Goal: Transaction & Acquisition: Book appointment/travel/reservation

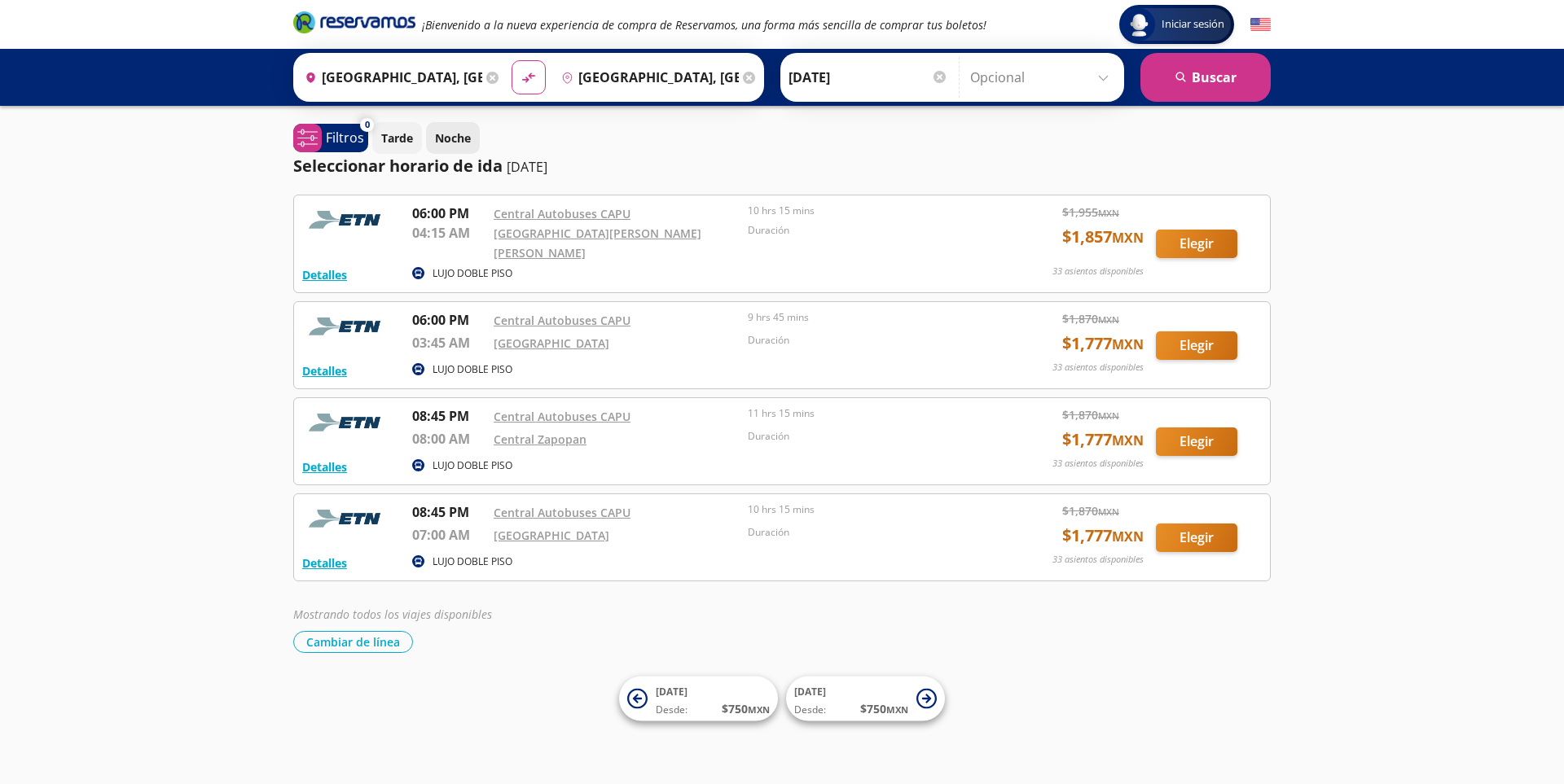
click at [444, 135] on p "Noche" at bounding box center [452, 138] width 36 height 18
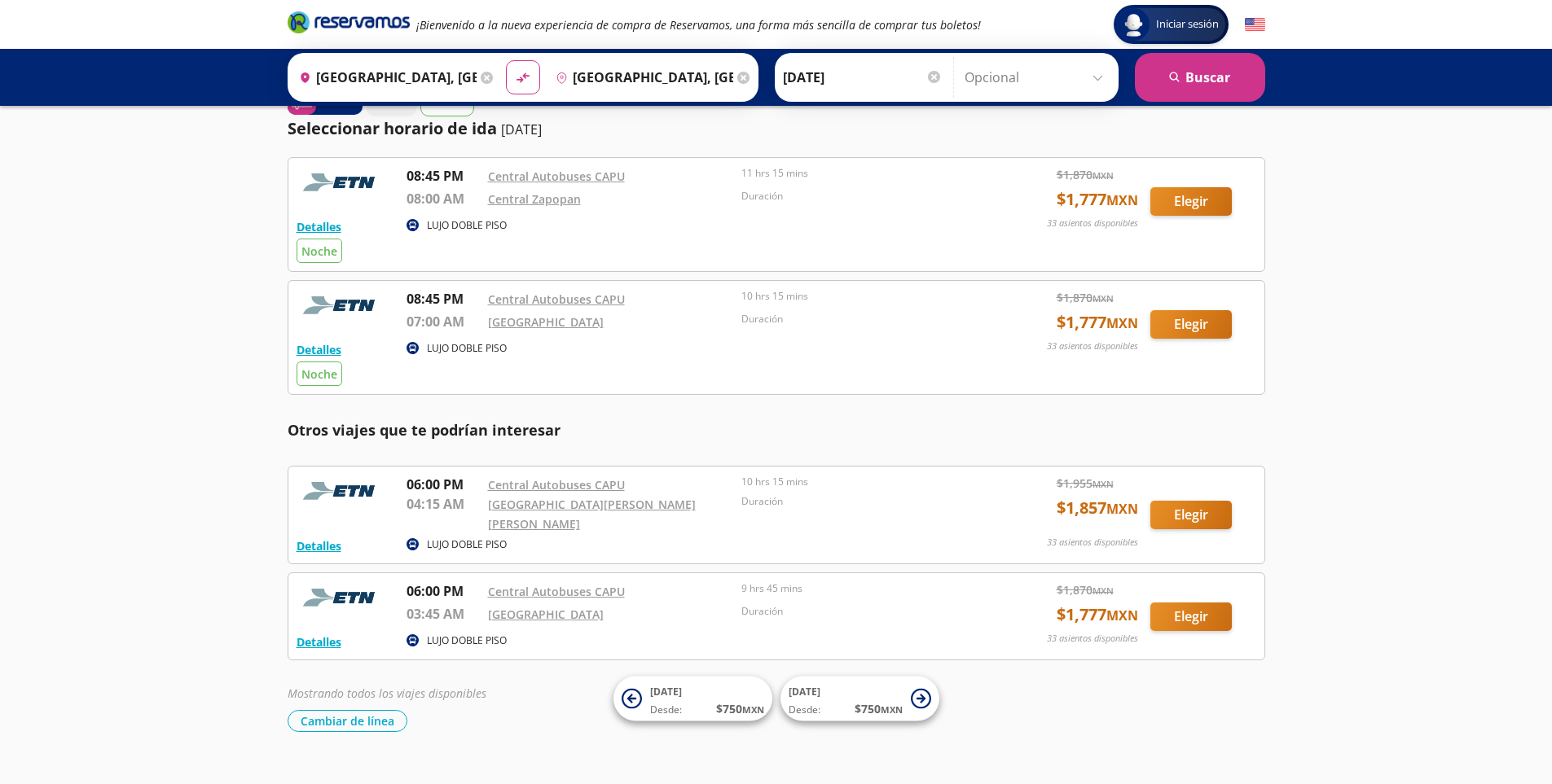
scroll to position [56, 0]
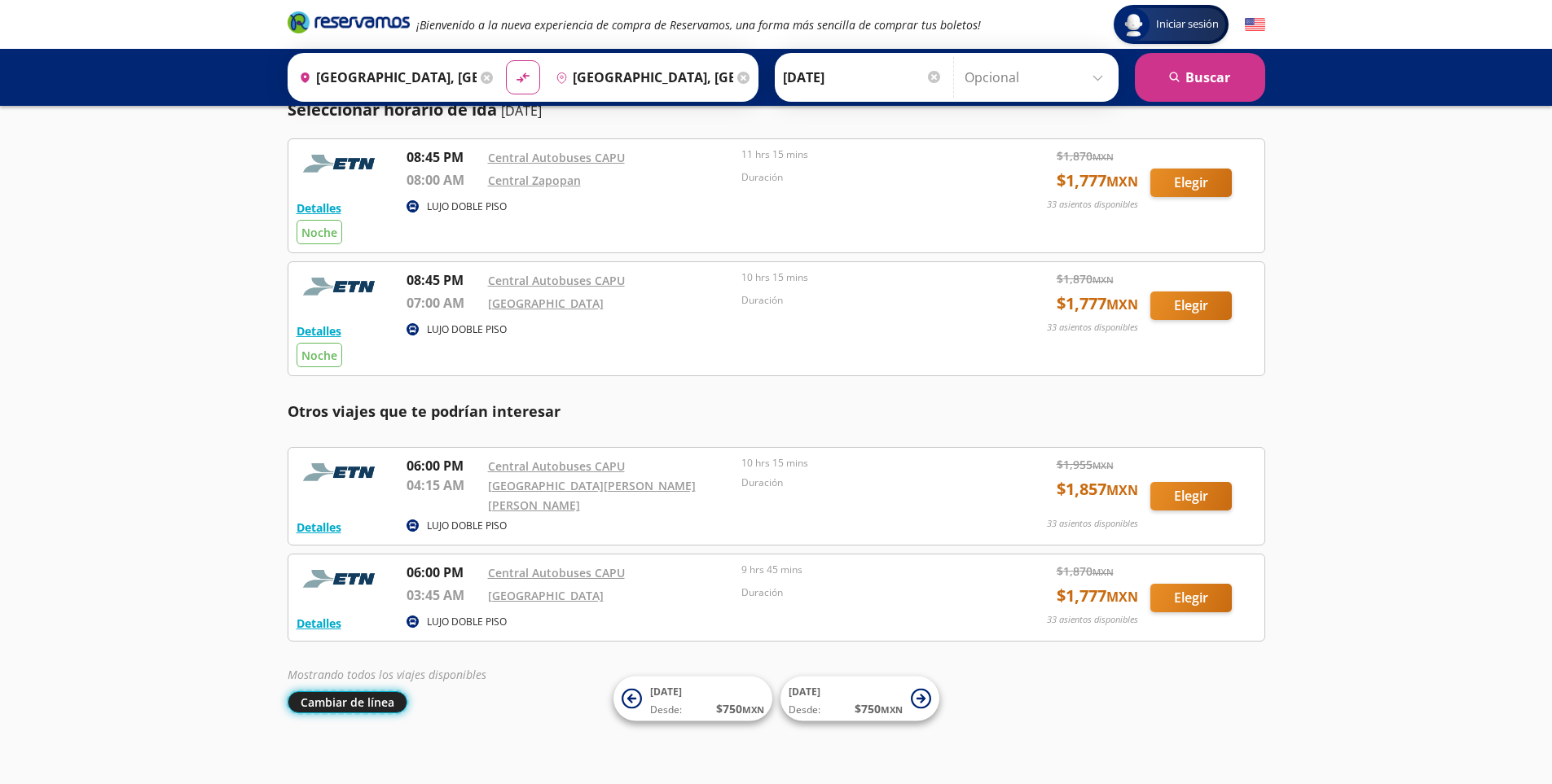
click at [362, 691] on button "Cambiar de línea" at bounding box center [348, 702] width 120 height 22
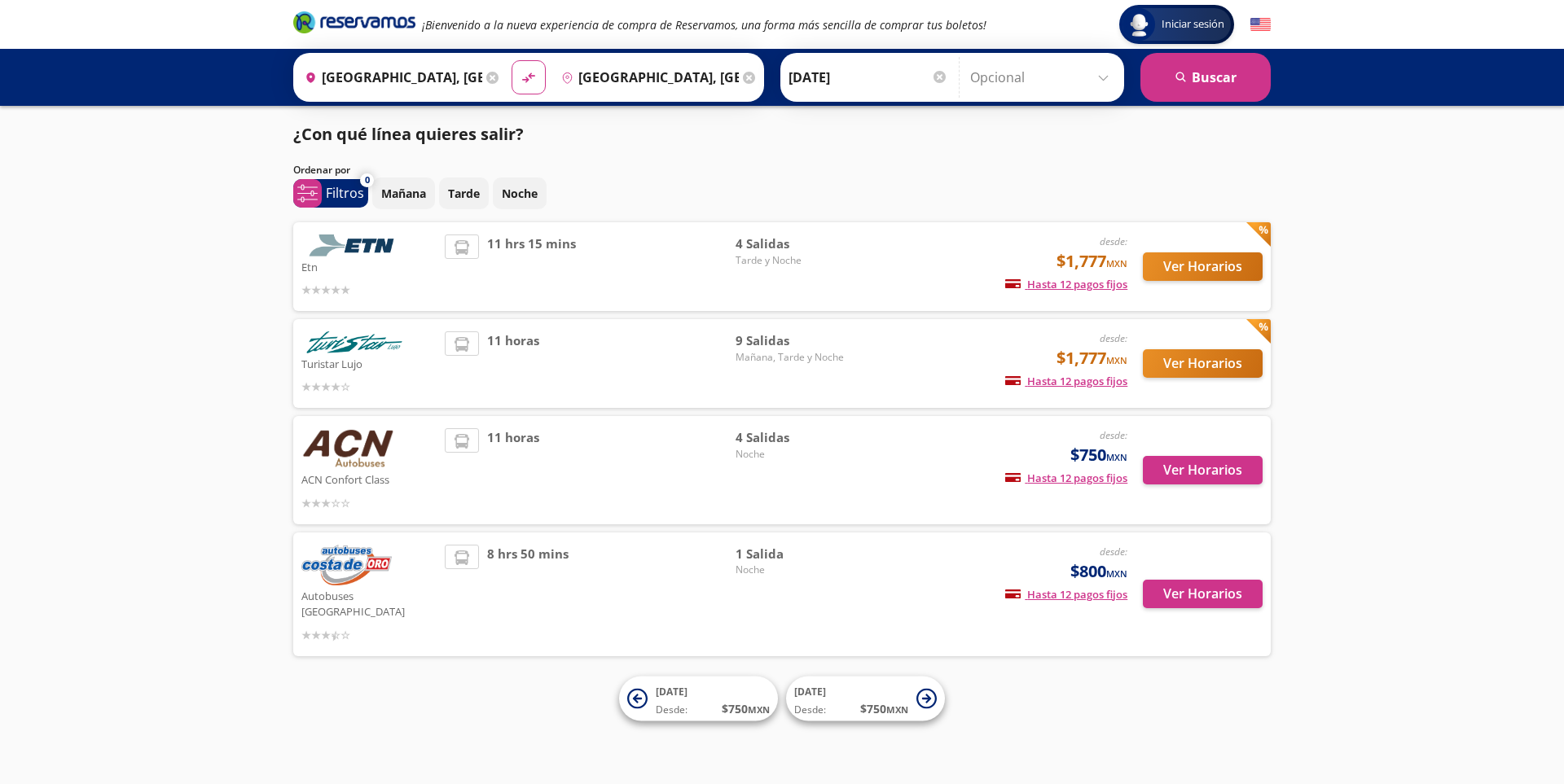
click at [364, 347] on img at bounding box center [354, 342] width 106 height 22
click at [1182, 360] on button "Ver Horarios" at bounding box center [1203, 363] width 120 height 29
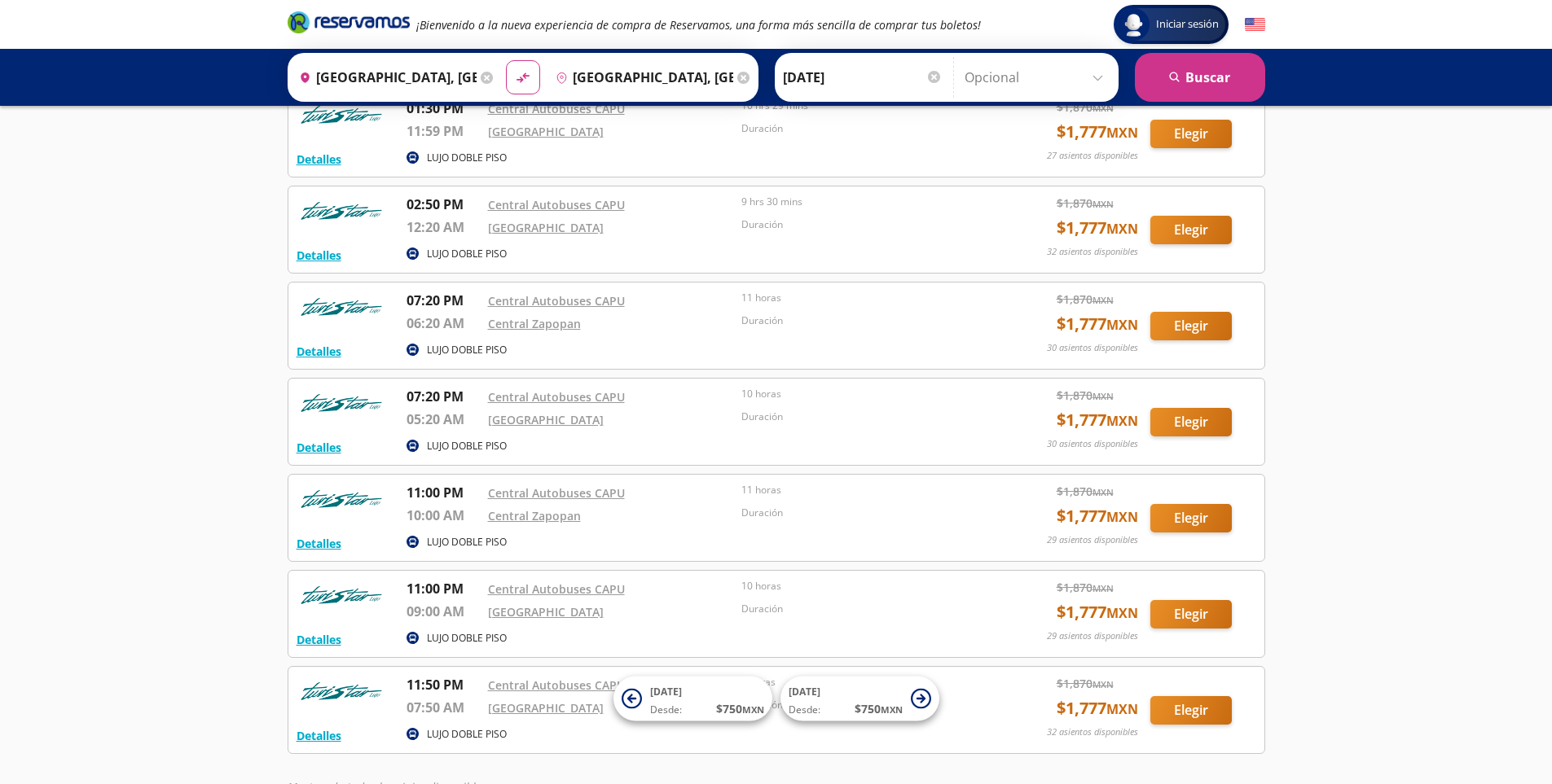
scroll to position [407, 0]
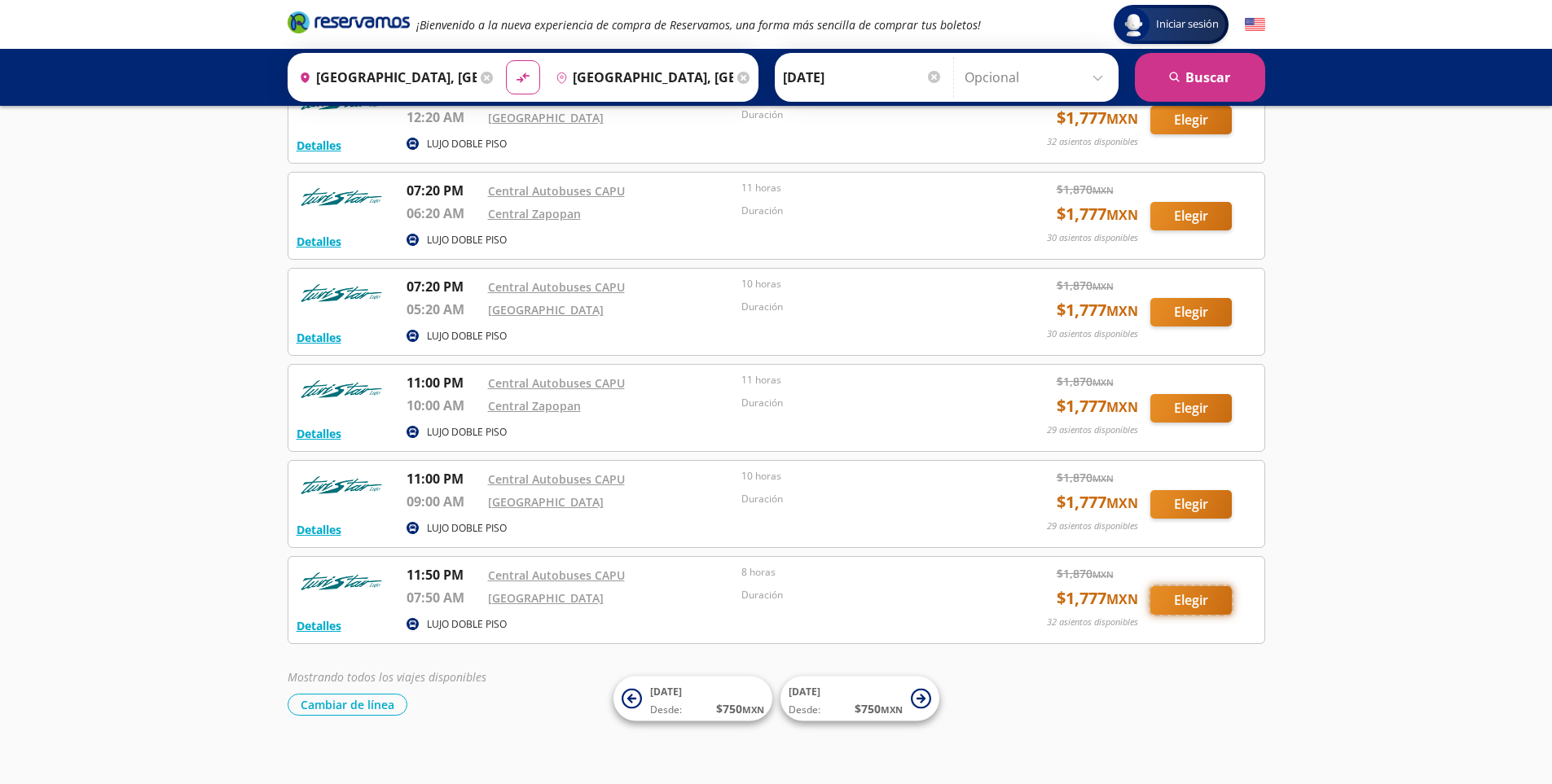
click at [1182, 600] on button "Elegir" at bounding box center [1190, 600] width 81 height 29
